Goal: Task Accomplishment & Management: Complete application form

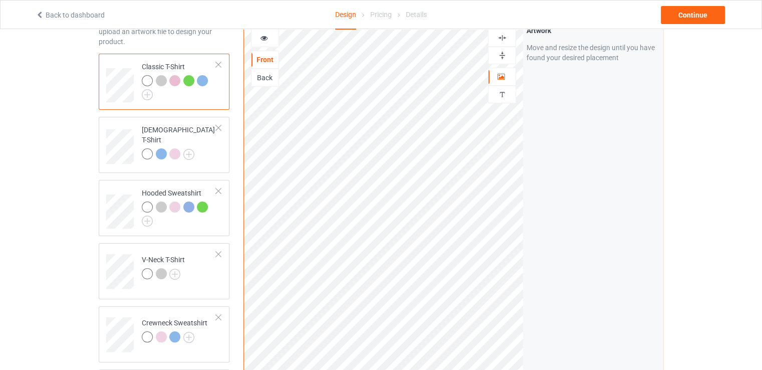
scroll to position [100, 0]
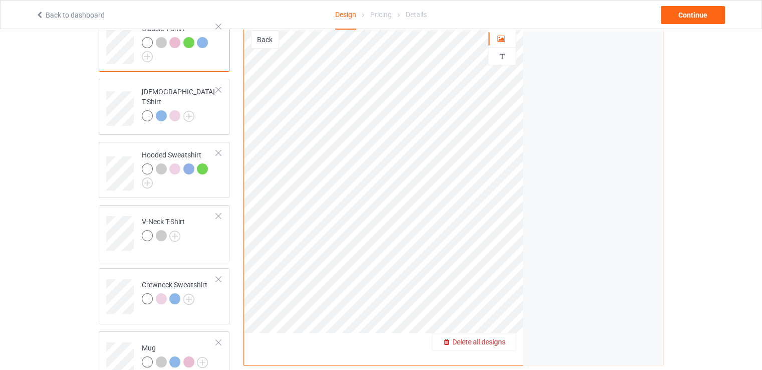
click at [498, 338] on span "Delete all designs" at bounding box center [479, 342] width 53 height 8
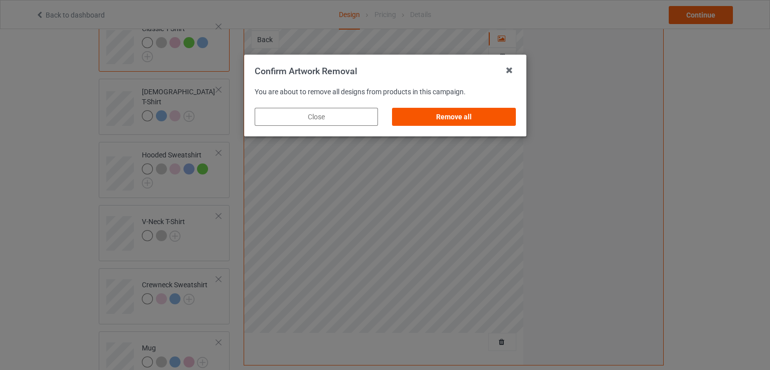
click at [446, 124] on div "Remove all" at bounding box center [453, 117] width 123 height 18
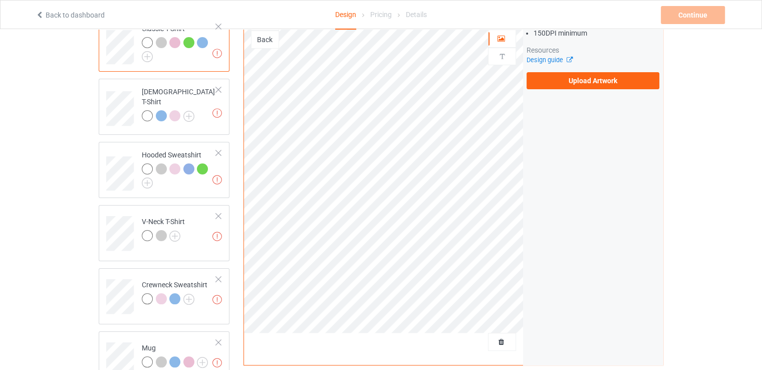
scroll to position [50, 0]
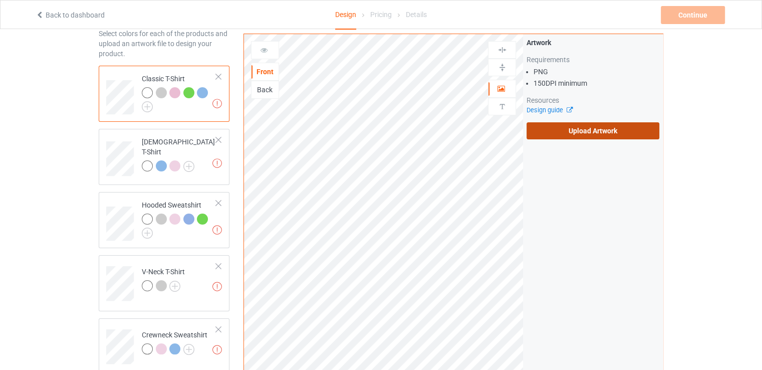
click at [569, 128] on label "Upload Artwork" at bounding box center [593, 130] width 133 height 17
click at [0, 0] on input "Upload Artwork" at bounding box center [0, 0] width 0 height 0
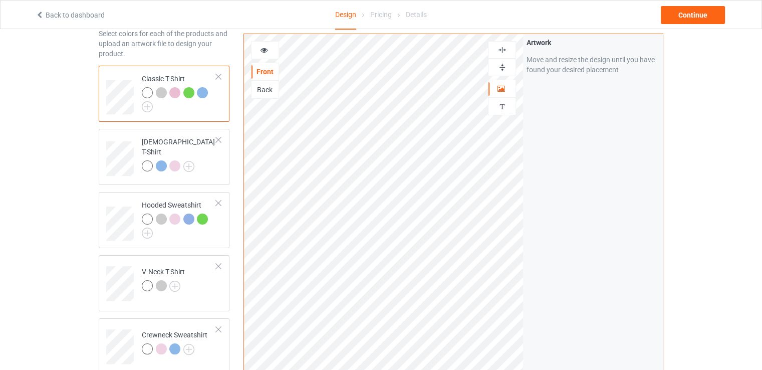
click at [505, 51] on img at bounding box center [503, 50] width 10 height 10
click at [500, 63] on img at bounding box center [503, 68] width 10 height 10
click at [681, 15] on div "Continue" at bounding box center [693, 15] width 64 height 18
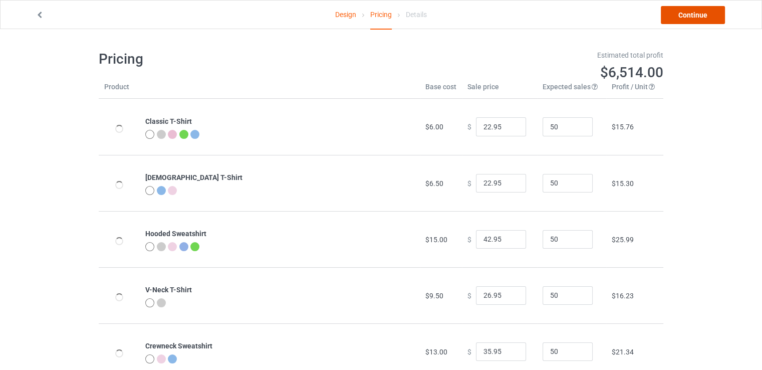
click at [684, 15] on link "Continue" at bounding box center [693, 15] width 64 height 18
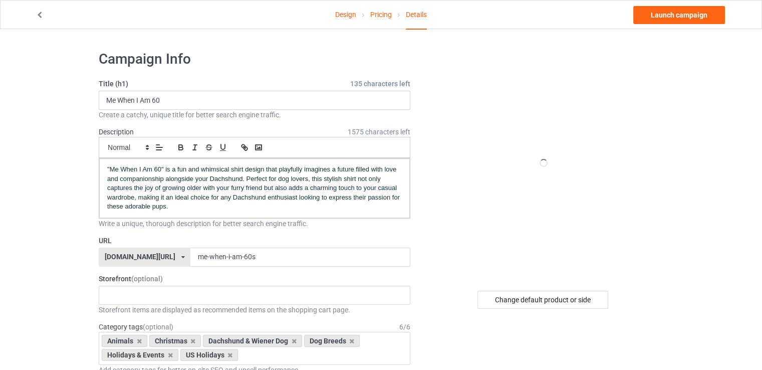
click at [179, 110] on div "Create a catchy, unique title for better search engine traffic." at bounding box center [255, 115] width 312 height 10
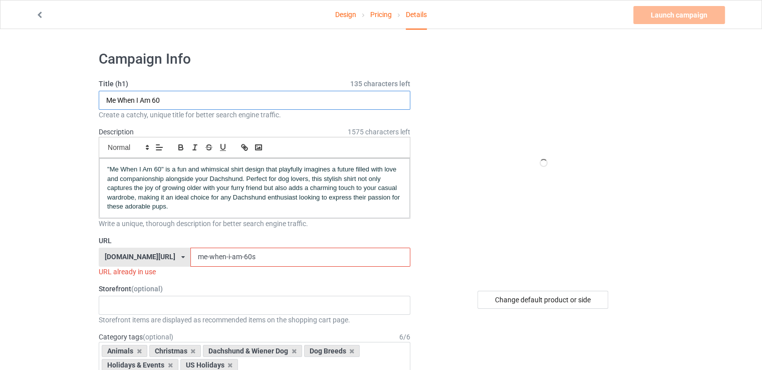
click at [179, 103] on input "Me When I Am 60" at bounding box center [255, 100] width 312 height 19
paste input "Do Not Touch My Coffee"
type input "Do Not Touch My Coffee"
click at [210, 253] on input "me-when-i-am-60s" at bounding box center [300, 257] width 220 height 19
paste input "Do Not Touch My Coffee"
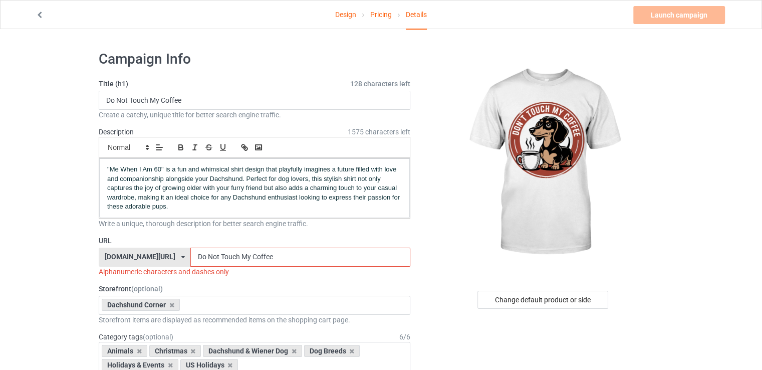
click at [190, 259] on input "Do Not Touch My Coffee" at bounding box center [300, 257] width 220 height 19
click at [190, 257] on input "do Not Touch My Coffee" at bounding box center [300, 257] width 220 height 19
drag, startPoint x: 194, startPoint y: 255, endPoint x: 189, endPoint y: 255, distance: 5.5
click at [190, 255] on input "do-not Touch My Coffee" at bounding box center [300, 257] width 220 height 19
drag, startPoint x: 208, startPoint y: 255, endPoint x: 216, endPoint y: 255, distance: 7.5
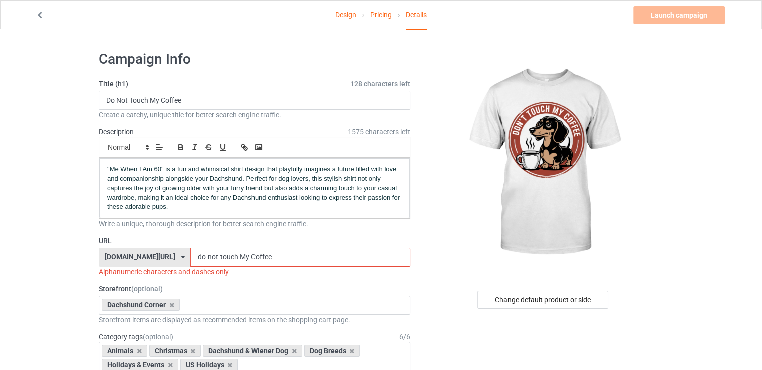
click at [216, 255] on input "do-not-touch My Coffee" at bounding box center [300, 257] width 220 height 19
drag, startPoint x: 220, startPoint y: 255, endPoint x: 227, endPoint y: 254, distance: 6.7
click at [227, 254] on input "do-not-touch-my Coffee" at bounding box center [300, 257] width 220 height 19
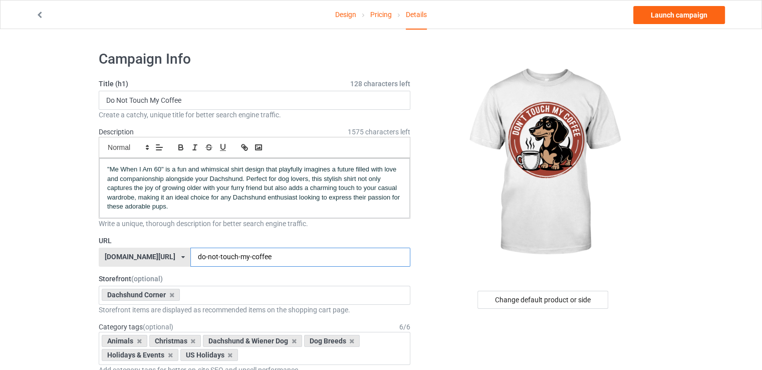
type input "do-not-touch-my-coffee"
click at [242, 176] on span ""Me When I Am 60" is a fun and whimsical shirt design that playfully imagines a…" at bounding box center [254, 187] width 295 height 45
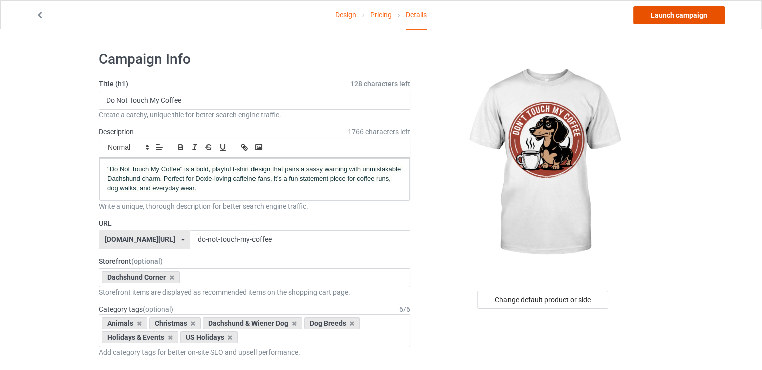
click at [659, 18] on link "Launch campaign" at bounding box center [680, 15] width 92 height 18
